Goal: Feedback & Contribution: Contribute content

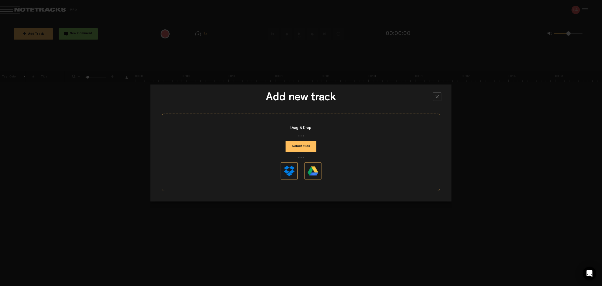
click at [439, 99] on div at bounding box center [437, 96] width 8 height 8
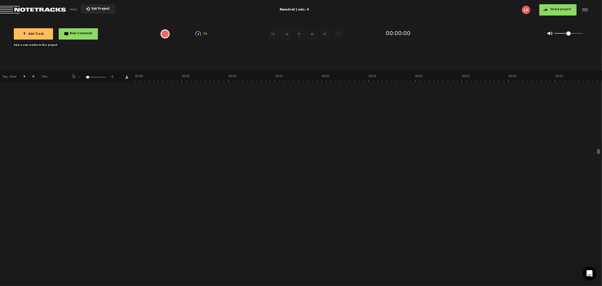
click at [29, 33] on span "+ Add Track" at bounding box center [33, 34] width 21 height 3
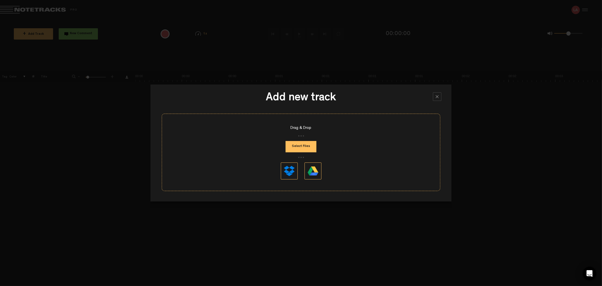
click at [301, 143] on button "Select Files" at bounding box center [301, 146] width 31 height 11
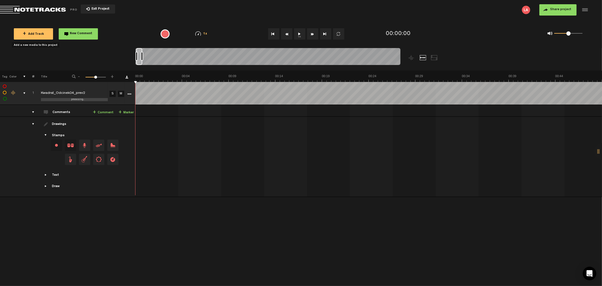
click at [295, 33] on button "1x" at bounding box center [299, 33] width 11 height 11
click at [296, 33] on button "1x" at bounding box center [299, 33] width 11 height 11
click at [561, 10] on span "Share project" at bounding box center [560, 9] width 21 height 3
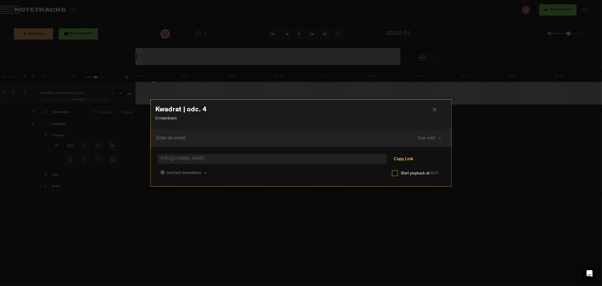
click at [402, 157] on button "Copy Link" at bounding box center [403, 159] width 31 height 11
click at [435, 108] on div at bounding box center [437, 112] width 8 height 8
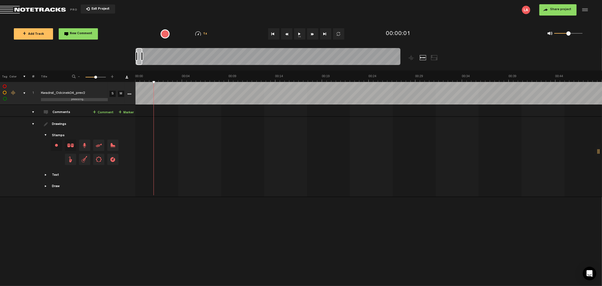
click at [299, 30] on button "1x" at bounding box center [299, 33] width 11 height 11
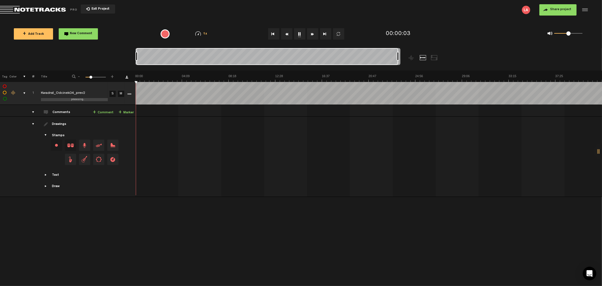
drag, startPoint x: 142, startPoint y: 54, endPoint x: 457, endPoint y: 46, distance: 315.6
click at [457, 20] on div "Loading... + Add Track New Comment 1x 0.25x 0.5x 0.75x 1x 1.25x 1.5x 1.75x 2x A…" at bounding box center [301, 20] width 602 height 0
drag, startPoint x: 564, startPoint y: 33, endPoint x: 561, endPoint y: 33, distance: 3.7
click at [561, 33] on div "0 1 0.18" at bounding box center [568, 33] width 28 height 1
click at [312, 31] on button "Fast Forward" at bounding box center [312, 33] width 11 height 11
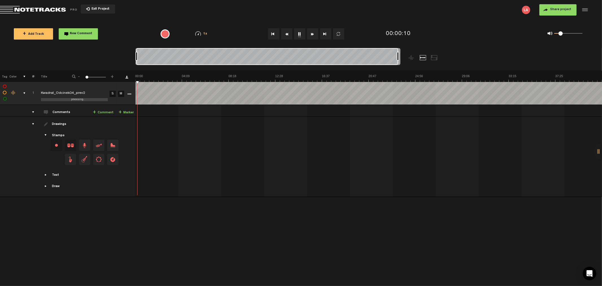
click at [312, 31] on button "Fast Forward" at bounding box center [312, 33] width 11 height 11
click at [322, 32] on button "Go to end" at bounding box center [325, 33] width 11 height 11
click at [285, 30] on button "Rewind" at bounding box center [286, 33] width 11 height 11
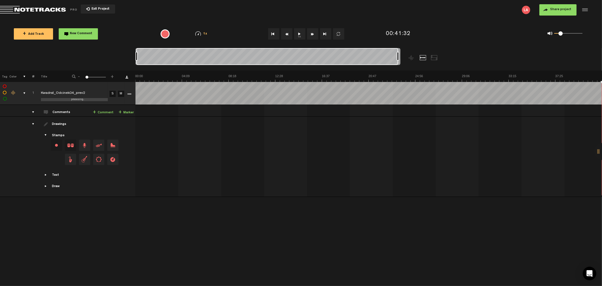
click at [310, 33] on button "Fast Forward" at bounding box center [312, 33] width 11 height 11
click at [276, 30] on button "Go to beginning" at bounding box center [273, 33] width 11 height 11
click at [311, 32] on button "Fast Forward" at bounding box center [312, 33] width 11 height 11
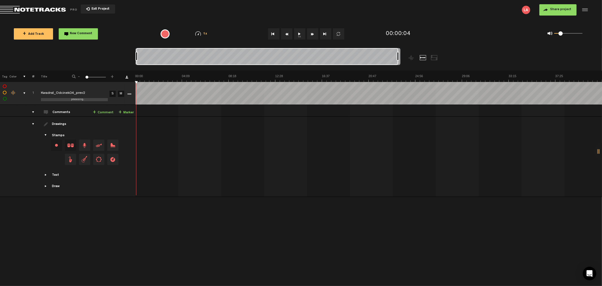
click at [311, 32] on button "Fast Forward" at bounding box center [312, 33] width 11 height 11
drag, startPoint x: 294, startPoint y: 33, endPoint x: 298, endPoint y: 33, distance: 4.8
click at [297, 33] on nt-audio-media-controls "1x" at bounding box center [304, 33] width 84 height 11
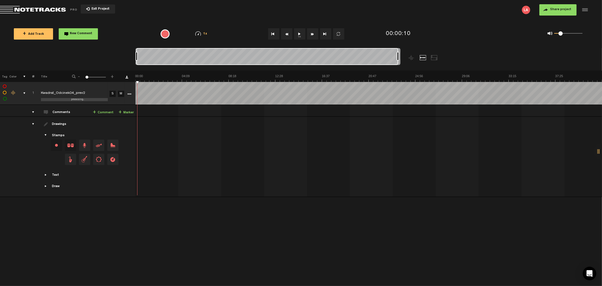
click at [298, 33] on button "1x" at bounding box center [299, 33] width 11 height 11
click at [312, 35] on button "Fast Forward" at bounding box center [312, 33] width 11 height 11
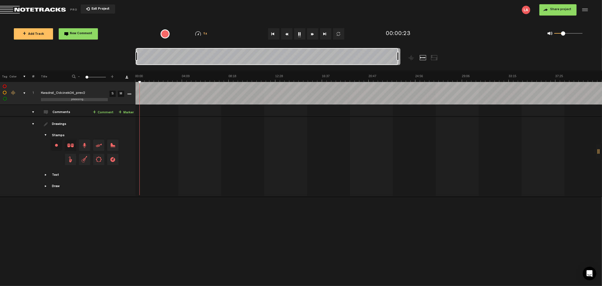
drag, startPoint x: 559, startPoint y: 33, endPoint x: 563, endPoint y: 33, distance: 4.0
click at [563, 33] on span at bounding box center [563, 33] width 4 height 4
click at [565, 34] on span at bounding box center [564, 33] width 4 height 4
click at [288, 35] on button "Rewind" at bounding box center [286, 33] width 11 height 11
click at [287, 34] on button "Rewind" at bounding box center [286, 33] width 11 height 11
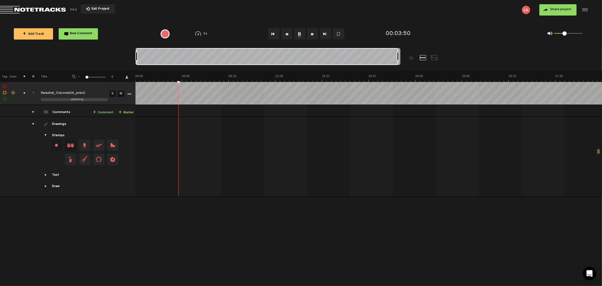
click at [287, 34] on button "Rewind" at bounding box center [286, 33] width 11 height 11
click at [286, 34] on button "Rewind" at bounding box center [286, 33] width 11 height 11
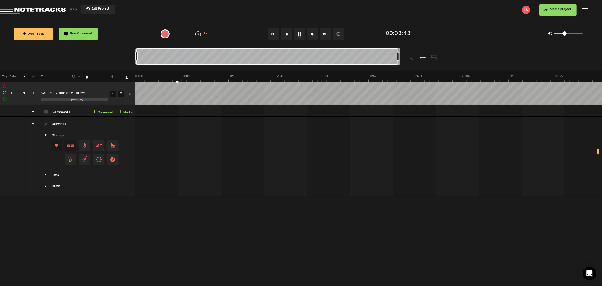
click at [284, 34] on button "Rewind" at bounding box center [286, 33] width 11 height 11
click at [106, 112] on link "+ Comment" at bounding box center [103, 112] width 21 height 6
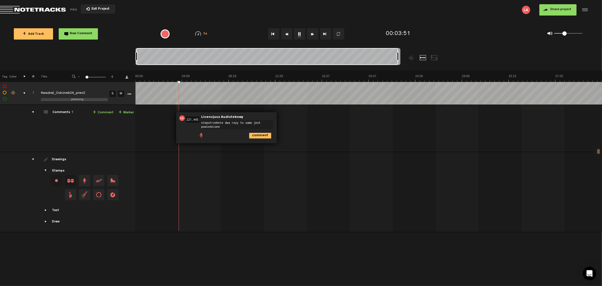
type textarea "niepotrzebnie dwa razy to samo jest powiedziane"
click at [280, 117] on span "Reply to comment" at bounding box center [280, 118] width 7 height 4
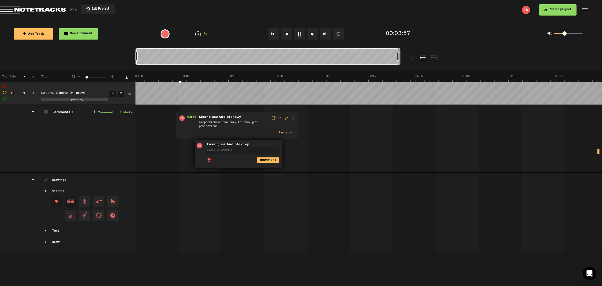
click at [288, 150] on div "03:41 - NaN:[PERSON_NAME] Audiotekowy: "niepotrzebnie dwa razy to samo jest pow…" at bounding box center [369, 140] width 466 height 63
click at [303, 166] on div "03:41 - NaN:[PERSON_NAME] Audiotekowy: "niepotrzebnie dwa razy to samo jest pow…" at bounding box center [369, 140] width 466 height 63
click at [231, 151] on textarea at bounding box center [242, 150] width 73 height 7
click at [298, 144] on span "Delete comment" at bounding box center [299, 145] width 7 height 4
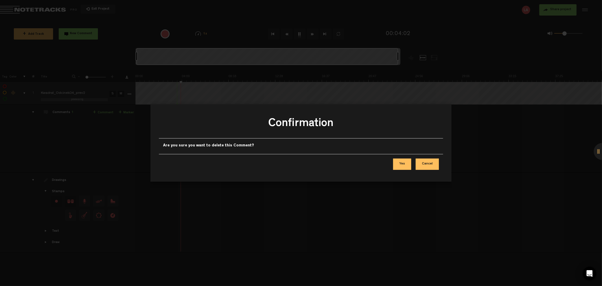
click at [402, 161] on button "Yes" at bounding box center [402, 163] width 18 height 11
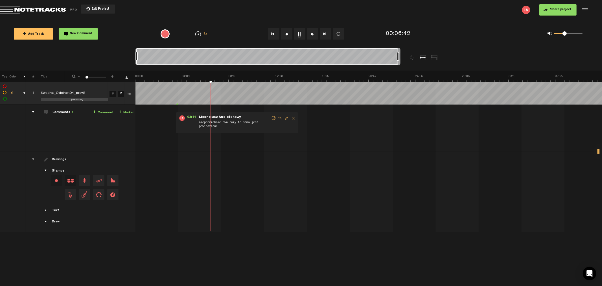
click at [284, 34] on button "Rewind" at bounding box center [286, 33] width 11 height 11
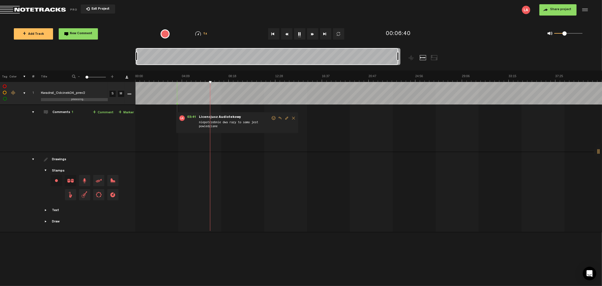
click at [286, 32] on button "Rewind" at bounding box center [286, 33] width 11 height 11
click at [102, 114] on link "+ Comment" at bounding box center [103, 112] width 21 height 6
type textarea "za długa przerwa"
click at [299, 32] on button "1x" at bounding box center [299, 33] width 11 height 11
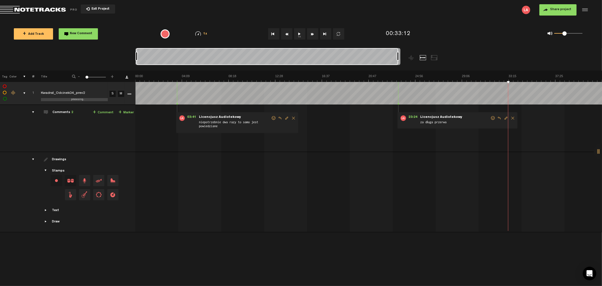
click at [299, 31] on button "1x" at bounding box center [299, 33] width 11 height 11
drag, startPoint x: 564, startPoint y: 33, endPoint x: 571, endPoint y: 33, distance: 6.8
click at [571, 33] on span at bounding box center [570, 33] width 4 height 4
drag, startPoint x: 571, startPoint y: 32, endPoint x: 581, endPoint y: 33, distance: 10.4
click at [581, 33] on span at bounding box center [580, 33] width 4 height 4
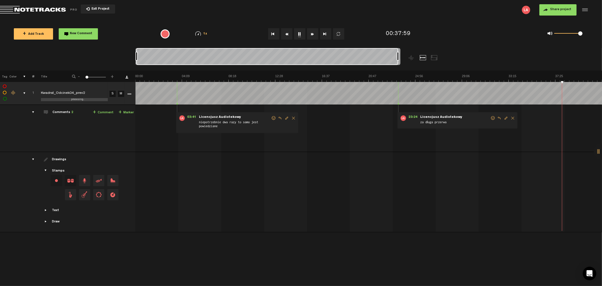
click at [288, 32] on button "Rewind" at bounding box center [286, 33] width 11 height 11
click at [292, 30] on button "Rewind" at bounding box center [286, 33] width 11 height 11
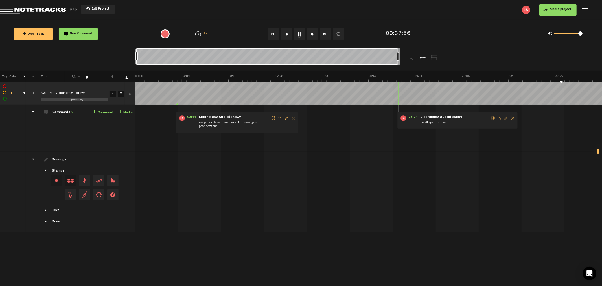
click at [100, 114] on link "+ Comment" at bounding box center [103, 112] width 21 height 6
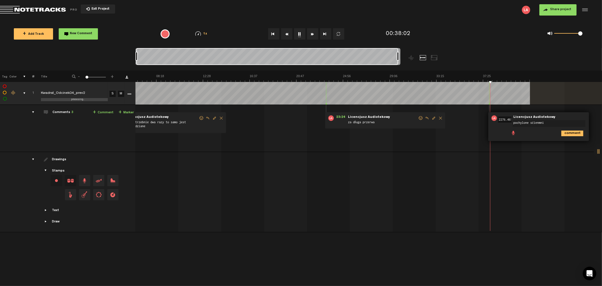
type textarea "pochylone ścienmnia"
click at [590, 117] on span "Reply to comment" at bounding box center [590, 118] width 7 height 4
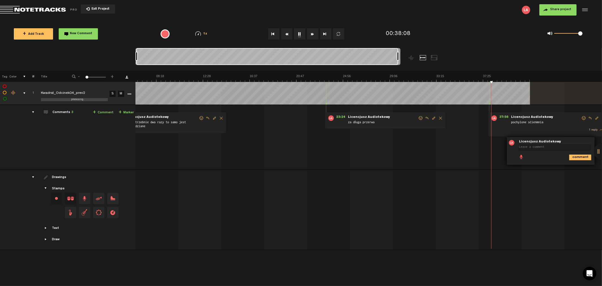
click at [298, 33] on button "1x" at bounding box center [299, 33] width 11 height 11
click at [297, 31] on button "1x" at bounding box center [299, 33] width 11 height 11
click at [297, 38] on button "1x" at bounding box center [299, 33] width 11 height 11
click at [286, 36] on button "Rewind" at bounding box center [286, 33] width 11 height 11
click at [299, 34] on button "1x" at bounding box center [299, 33] width 11 height 11
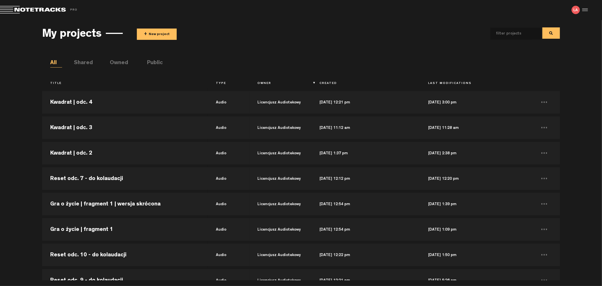
click at [145, 34] on span "+" at bounding box center [145, 34] width 3 height 6
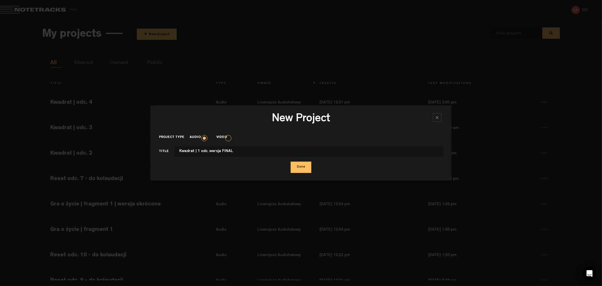
type input "Kwadrat | 1 odc. wersja FINAL"
click at [291, 161] on button "Done" at bounding box center [301, 166] width 21 height 11
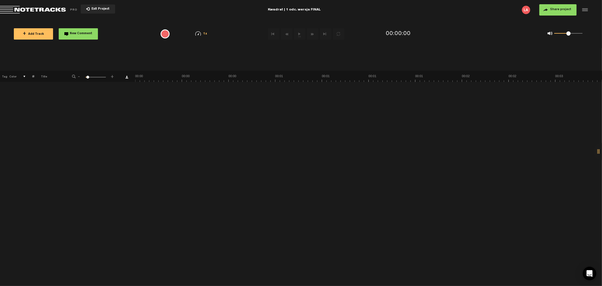
click at [42, 34] on span "+ Add Track" at bounding box center [33, 34] width 21 height 3
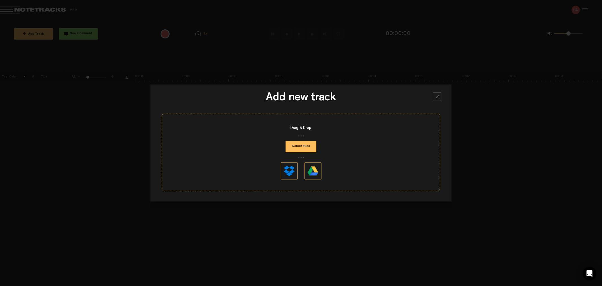
click at [307, 144] on button "Select Files" at bounding box center [301, 146] width 31 height 11
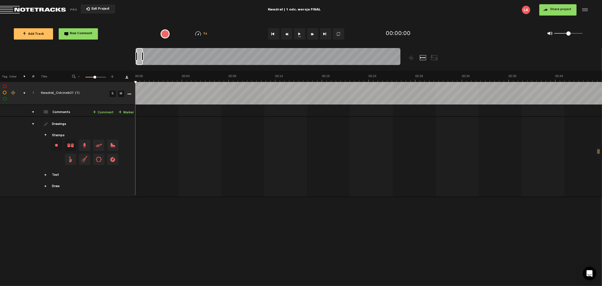
click at [559, 10] on span "Share project" at bounding box center [560, 9] width 21 height 3
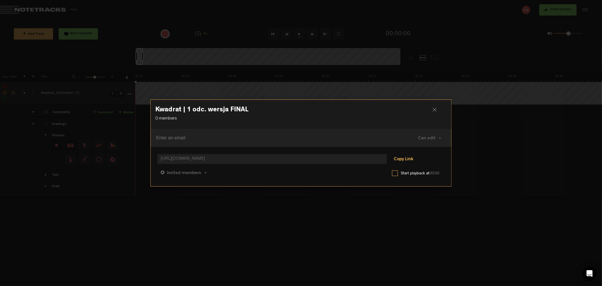
click at [404, 160] on button "Copy Link" at bounding box center [403, 159] width 31 height 11
click at [436, 111] on div at bounding box center [437, 112] width 8 height 8
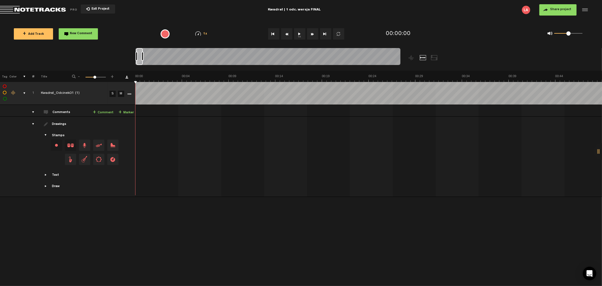
click at [297, 33] on button "1x" at bounding box center [299, 33] width 11 height 11
click at [300, 32] on button "1x" at bounding box center [299, 33] width 11 height 11
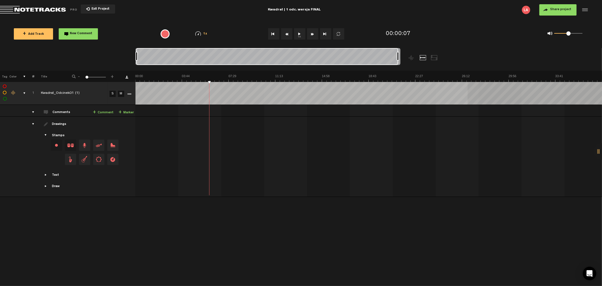
click at [468, 20] on div "Loading... + Add Track New Comment 1x 0.25x 0.5x 0.75x 1x 1.25x 1.5x 1.75x 2x A…" at bounding box center [301, 20] width 602 height 0
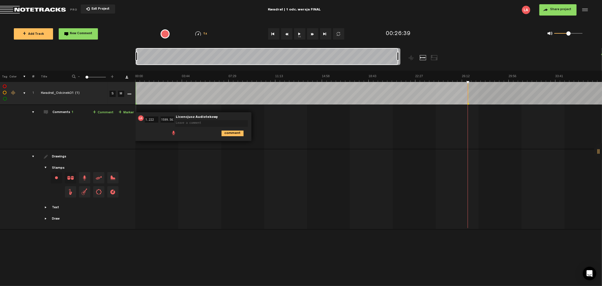
click at [596, 150] on div at bounding box center [602, 151] width 17 height 17
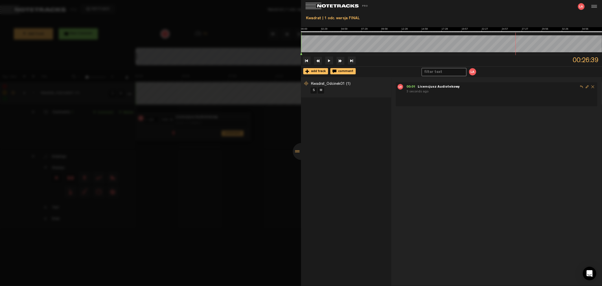
click at [535, 146] on div "00:01 - 26:39 Licencjusz Audiotekowy 3 seconds ago" at bounding box center [496, 182] width 211 height 208
click at [590, 85] on span "Delete comment" at bounding box center [593, 87] width 6 height 6
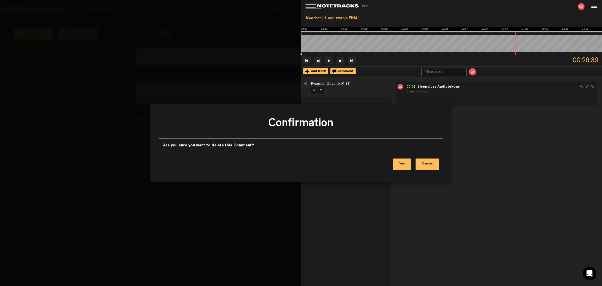
click at [405, 167] on button "Yes" at bounding box center [402, 163] width 18 height 11
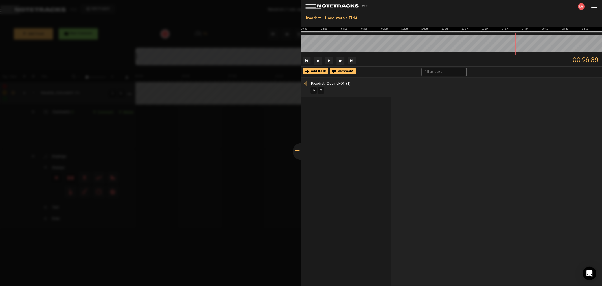
click at [299, 150] on div at bounding box center [301, 151] width 17 height 17
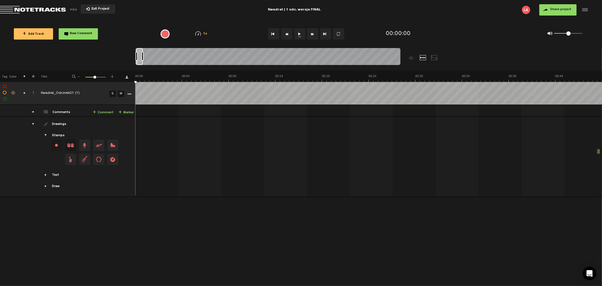
click at [96, 8] on span "Exit Project" at bounding box center [100, 9] width 20 height 3
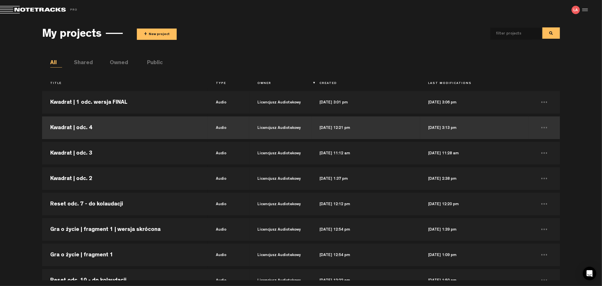
click at [88, 126] on td "Kwadrat | odc. 4" at bounding box center [125, 127] width 166 height 25
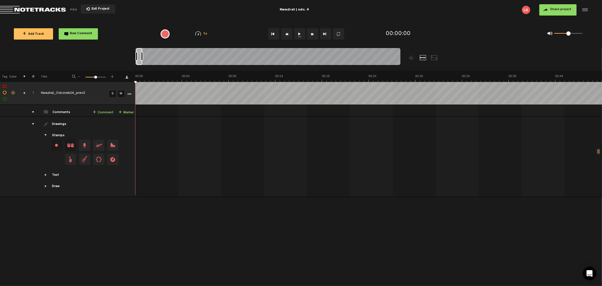
click at [289, 31] on button "Rewind" at bounding box center [286, 33] width 11 height 11
